Goal: Navigation & Orientation: Find specific page/section

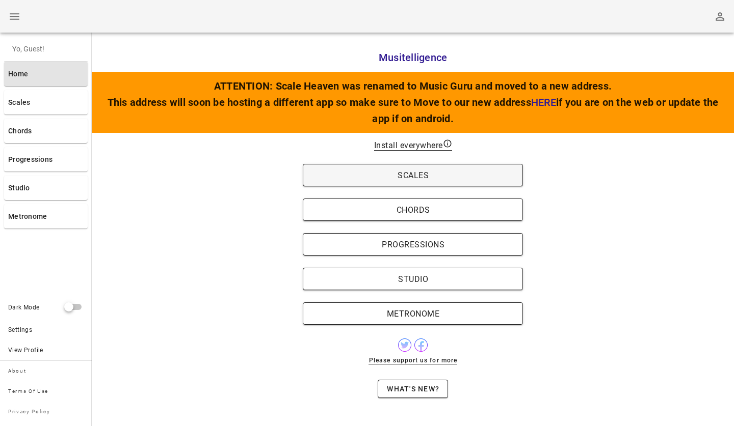
click at [384, 184] on button "Scales" at bounding box center [413, 175] width 220 height 22
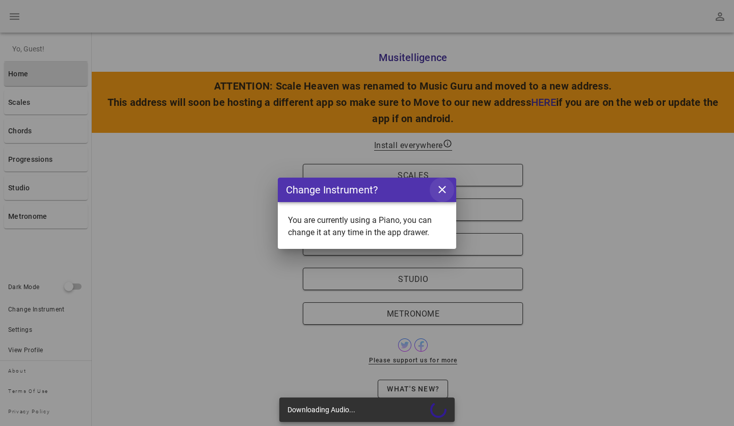
click at [444, 191] on icon "close icon" at bounding box center [442, 189] width 13 height 13
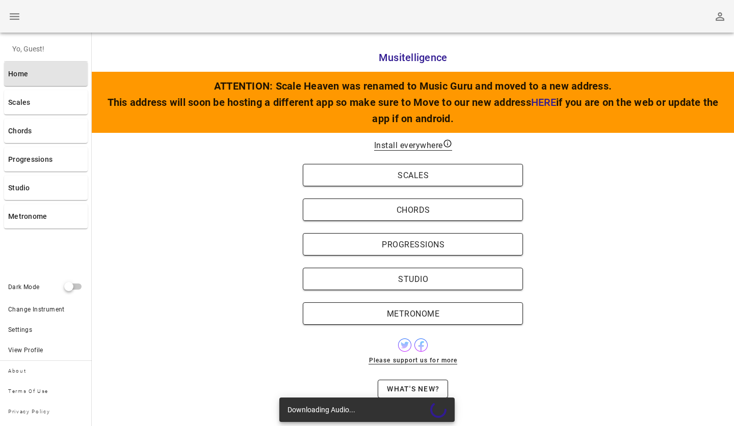
click at [444, 192] on div "Scales" at bounding box center [413, 175] width 642 height 35
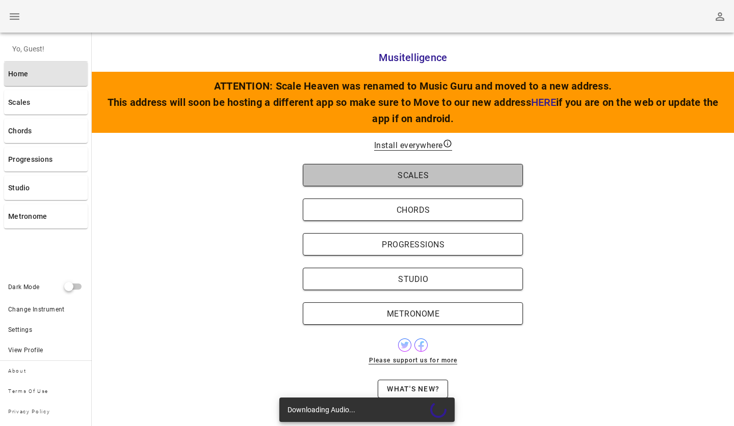
click at [458, 178] on span "Scales" at bounding box center [412, 176] width 199 height 10
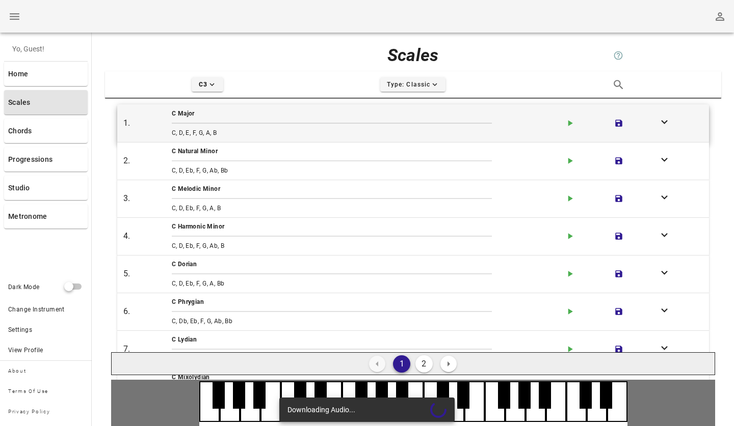
click at [330, 122] on div "button" at bounding box center [332, 123] width 324 height 5
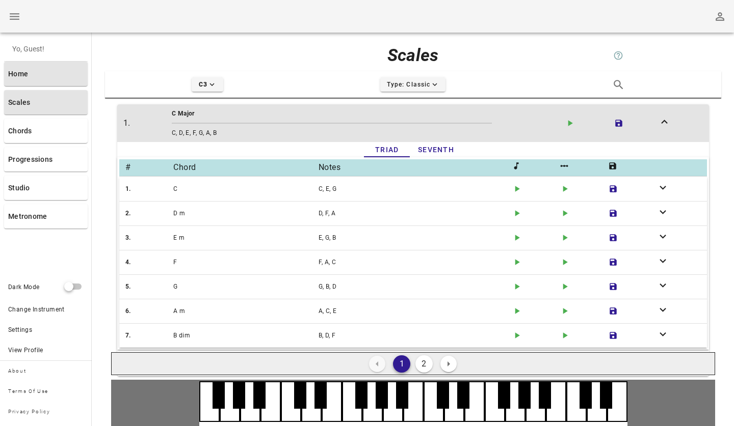
click at [34, 76] on link "Home" at bounding box center [46, 74] width 84 height 24
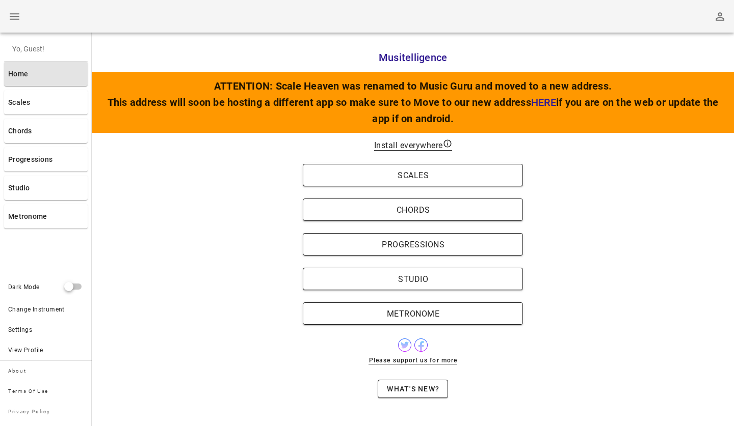
click at [538, 104] on link "HERE" at bounding box center [543, 102] width 25 height 12
